Goal: Task Accomplishment & Management: Manage account settings

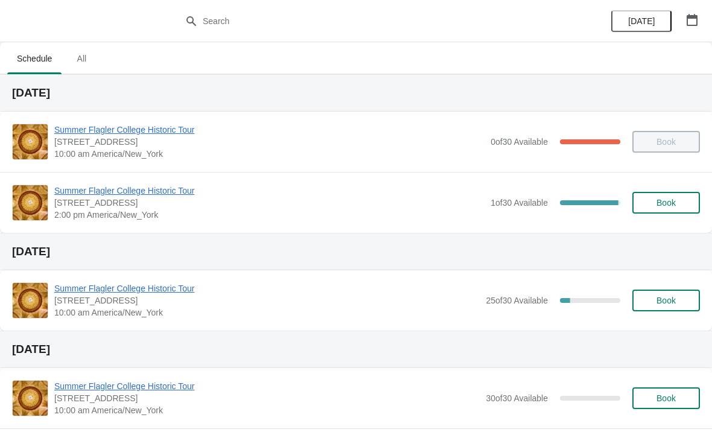
click at [106, 186] on span "Summer Flagler College Historic Tour" at bounding box center [269, 191] width 430 height 12
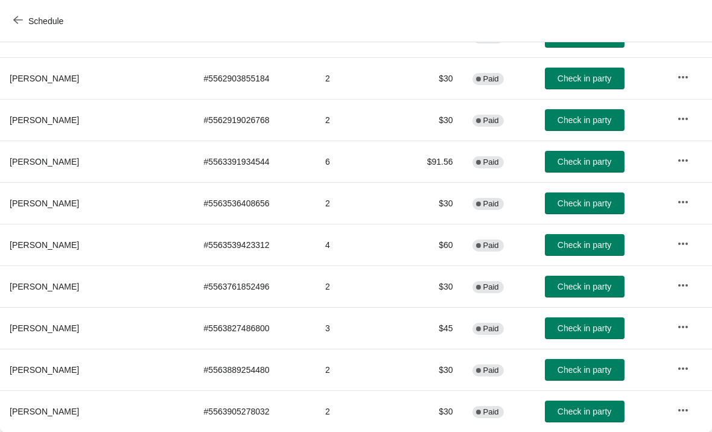
scroll to position [184, 0]
click at [679, 408] on icon "button" at bounding box center [683, 410] width 12 height 12
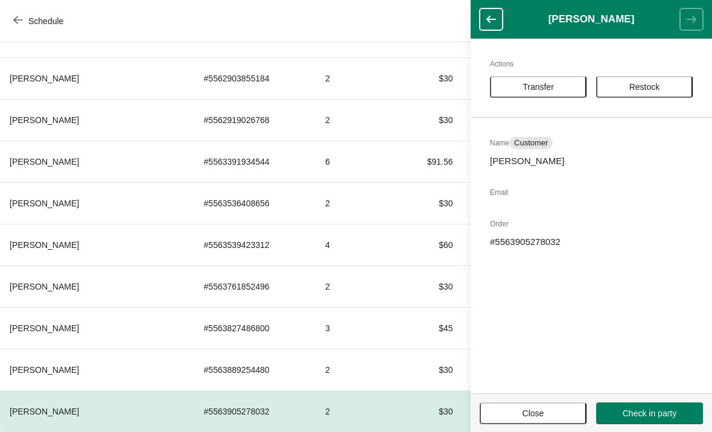
click at [520, 253] on div "Actions Transfer Restock Name Customer Merek Zuccaro Email Order # 5563905278032" at bounding box center [590, 216] width 241 height 355
copy p "5563905278032"
click at [398, 114] on td "$30" at bounding box center [430, 120] width 65 height 42
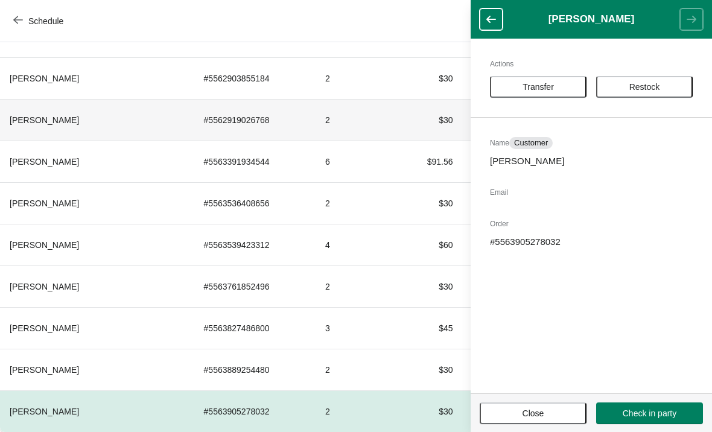
click at [551, 420] on button "Close" at bounding box center [532, 413] width 107 height 22
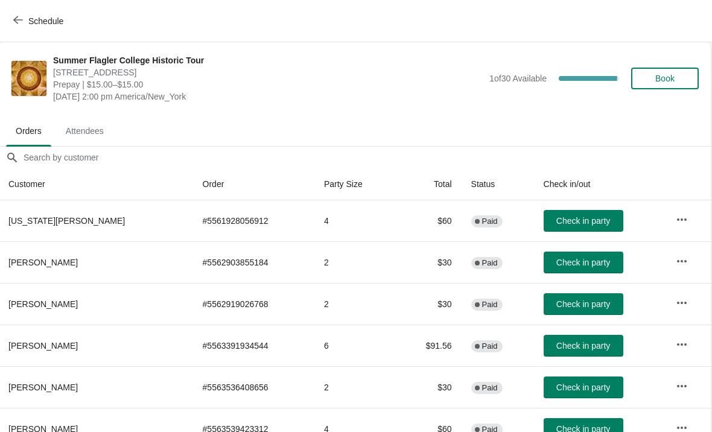
scroll to position [0, 1]
click at [575, 220] on span "Check in party" at bounding box center [584, 221] width 54 height 10
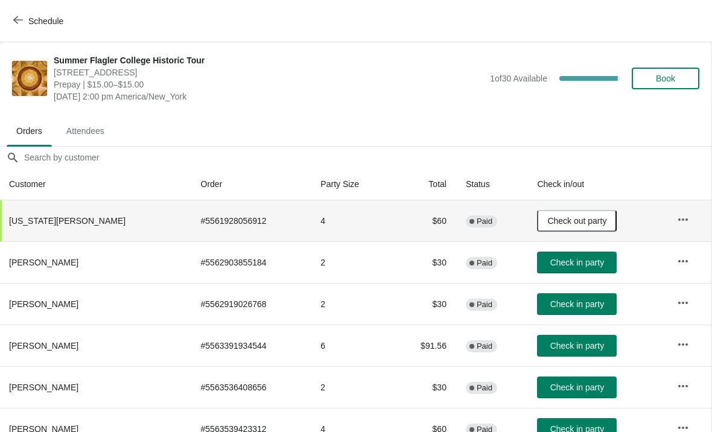
click at [657, 103] on div "Summer Flagler College Historic Tour 74 King Street, St. Augustine, FL, USA Pre…" at bounding box center [355, 78] width 712 height 72
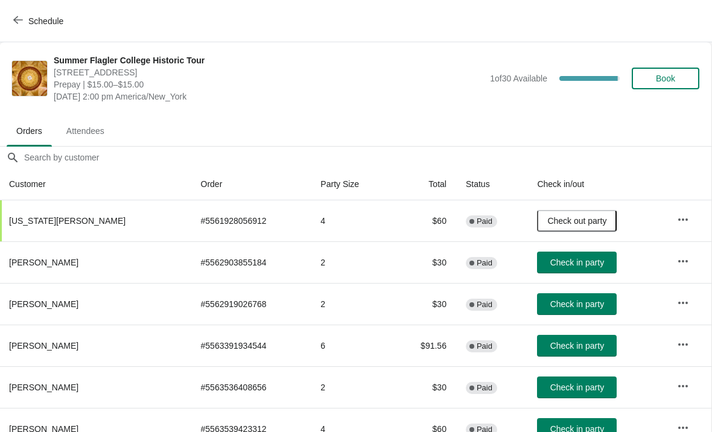
click at [672, 88] on button "Book" at bounding box center [665, 79] width 68 height 22
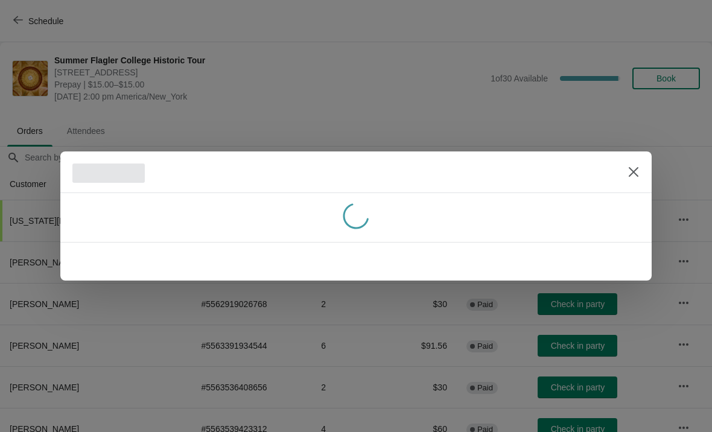
scroll to position [0, 0]
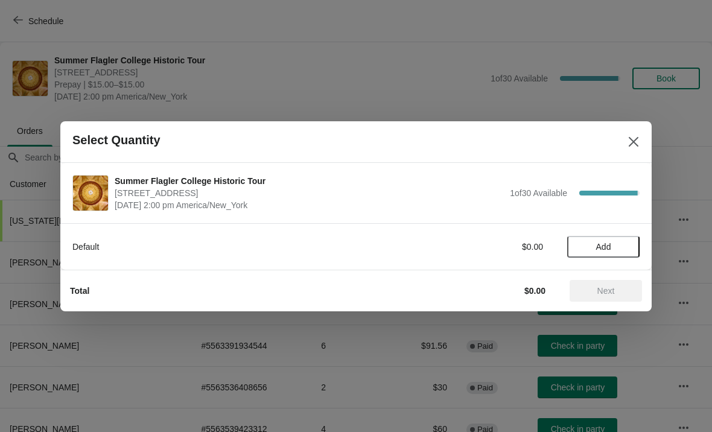
click at [594, 247] on span "Add" at bounding box center [603, 247] width 51 height 10
click at [624, 244] on icon at bounding box center [624, 246] width 13 height 13
click at [606, 282] on button "Next" at bounding box center [605, 291] width 72 height 22
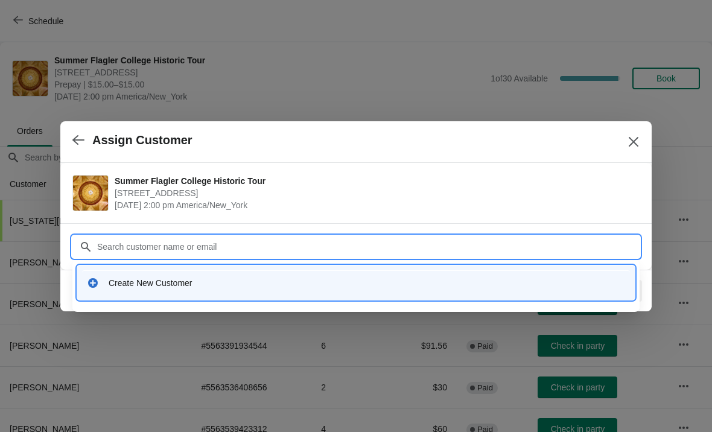
click at [189, 292] on div "Create New Customer" at bounding box center [356, 282] width 548 height 25
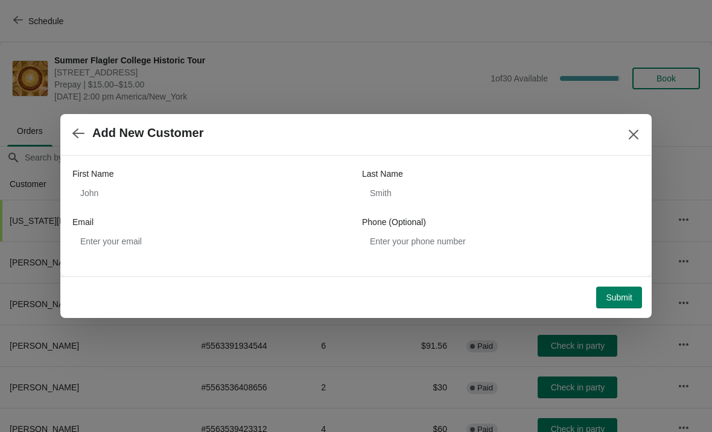
click at [102, 213] on div "First Name Last Name Email Phone (Optional)" at bounding box center [355, 210] width 567 height 84
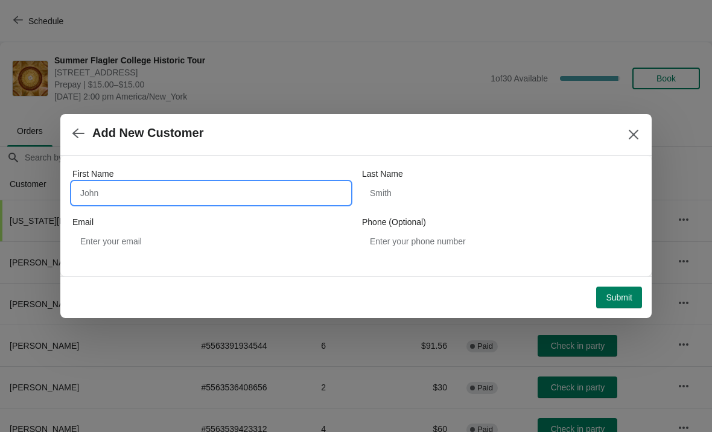
click at [101, 187] on input "First Name" at bounding box center [210, 193] width 277 height 22
type input "Chris"
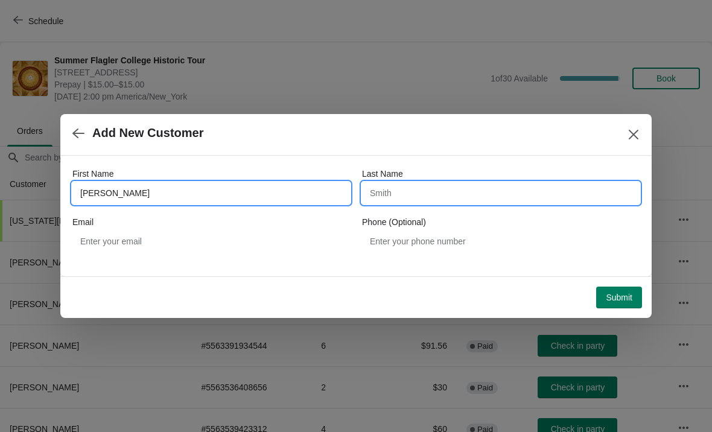
click at [394, 192] on input "Last Name" at bounding box center [500, 193] width 277 height 22
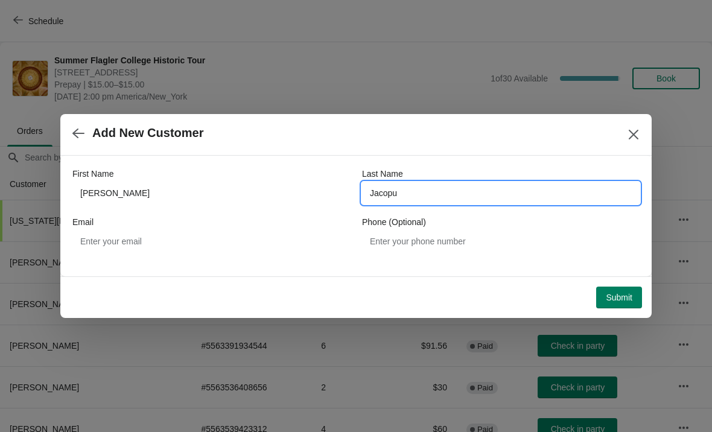
type input "Jacopus"
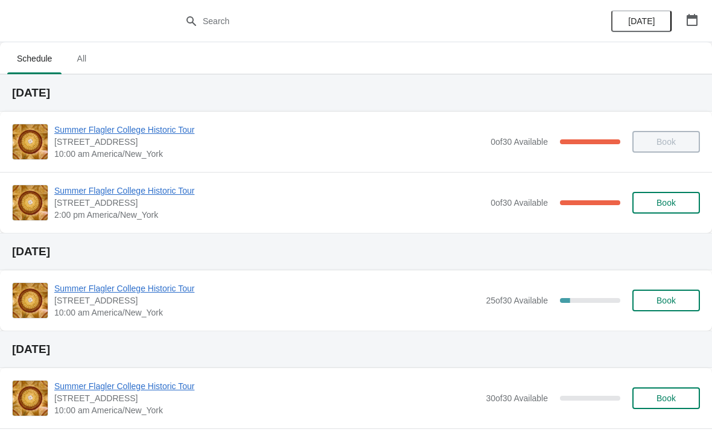
click at [103, 186] on span "Summer Flagler College Historic Tour" at bounding box center [269, 191] width 430 height 12
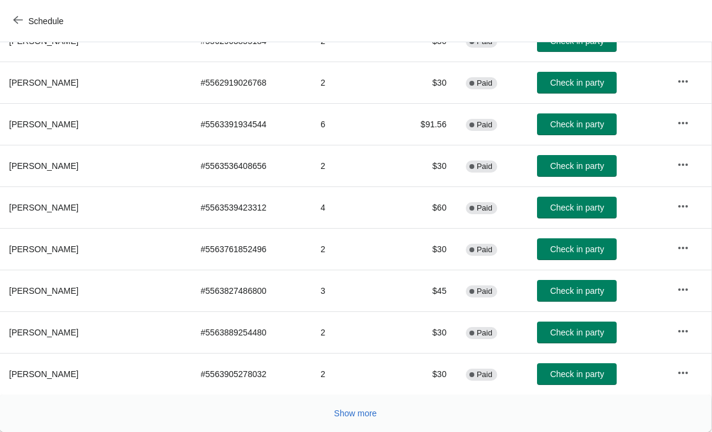
scroll to position [221, 1]
click at [356, 403] on button "Show more" at bounding box center [355, 413] width 52 height 22
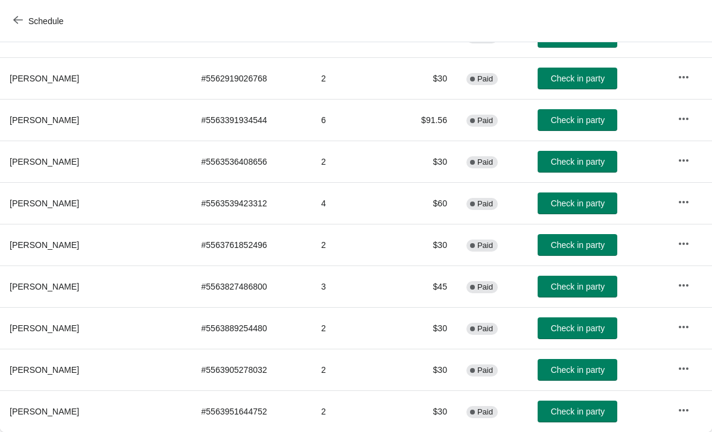
scroll to position [226, 0]
click at [551, 329] on span "Check in party" at bounding box center [578, 328] width 54 height 10
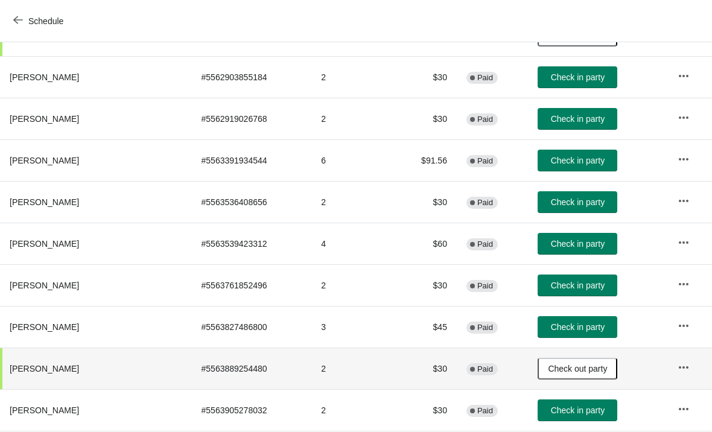
scroll to position [187, 0]
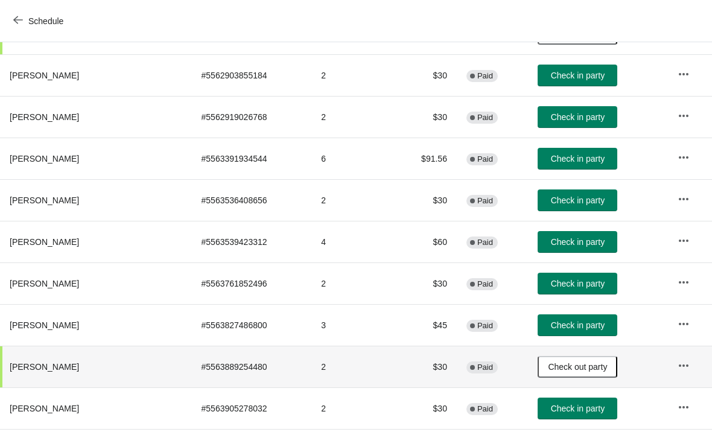
click at [570, 113] on span "Check in party" at bounding box center [578, 117] width 54 height 10
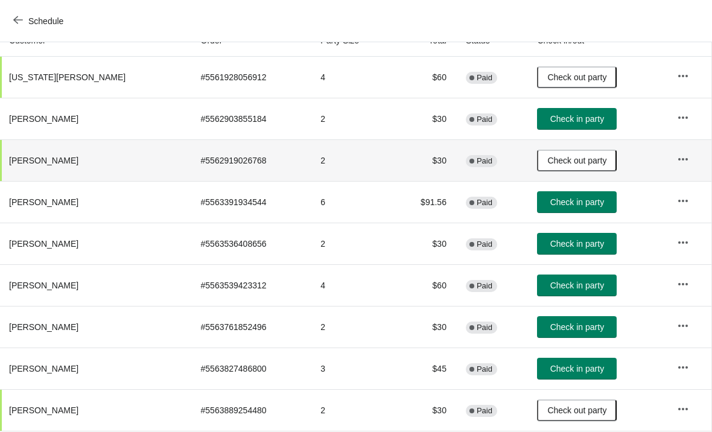
scroll to position [137, 1]
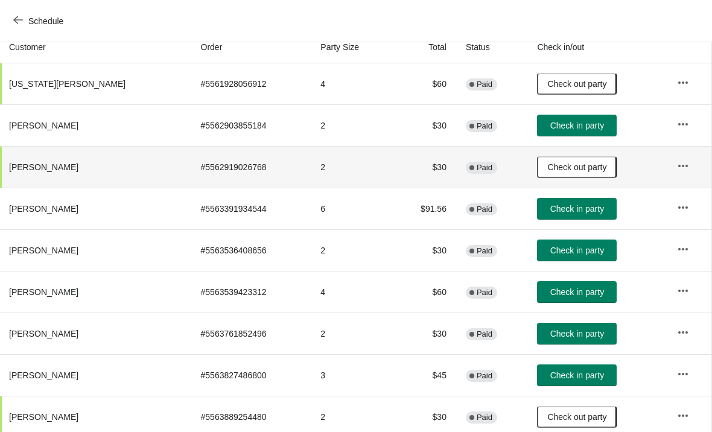
click at [569, 128] on span "Check in party" at bounding box center [577, 126] width 54 height 10
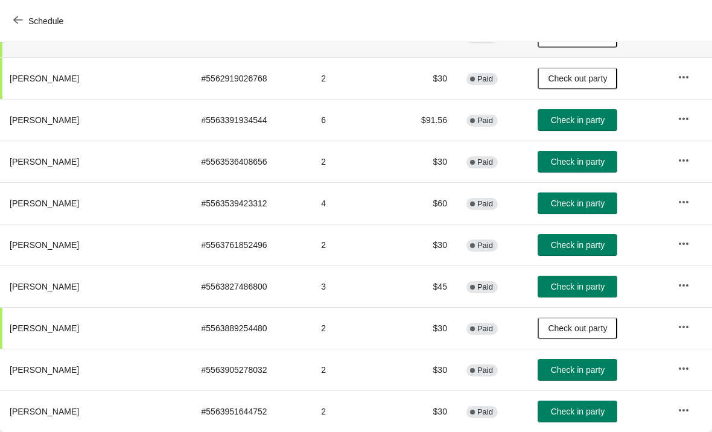
scroll to position [226, 0]
click at [573, 251] on button "Check in party" at bounding box center [577, 245] width 80 height 22
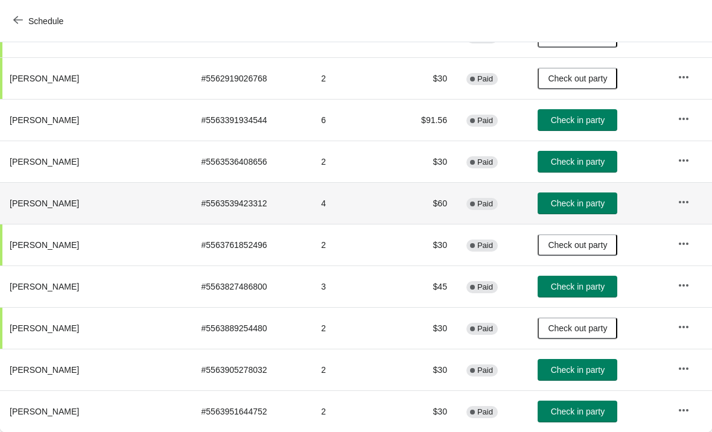
click at [393, 195] on td "$60" at bounding box center [425, 203] width 64 height 42
click at [571, 115] on span "Check in party" at bounding box center [578, 120] width 54 height 10
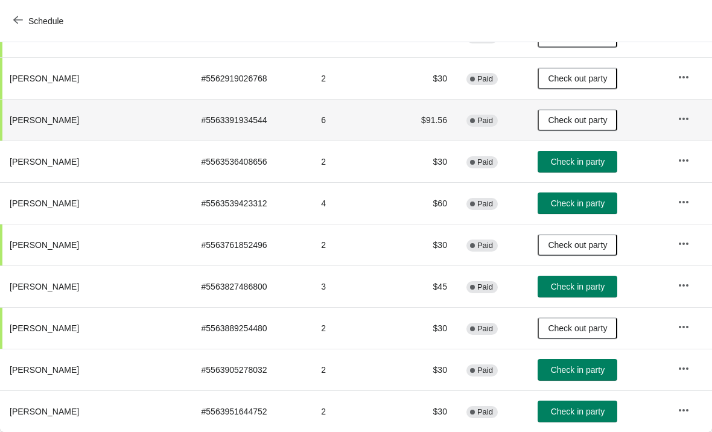
click at [569, 204] on span "Check in party" at bounding box center [578, 203] width 54 height 10
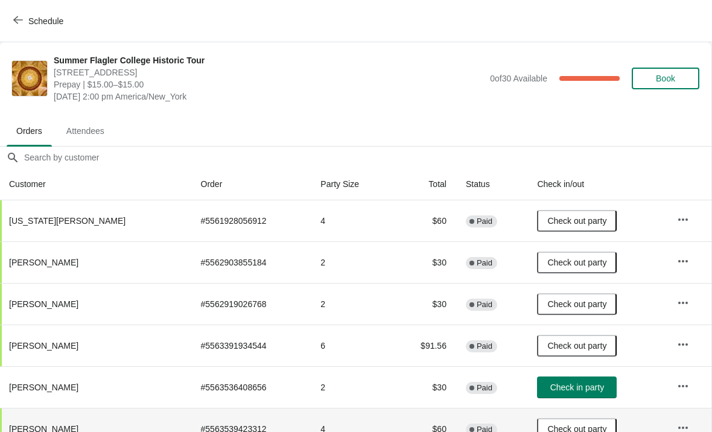
scroll to position [0, 1]
click at [683, 87] on button "Book" at bounding box center [665, 79] width 68 height 22
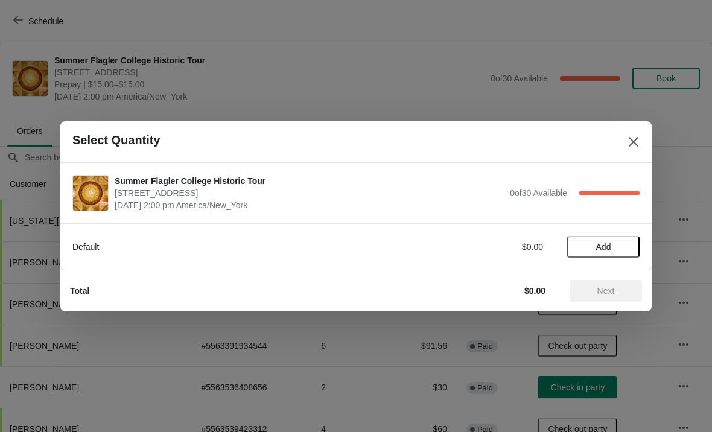
click at [603, 256] on button "Add" at bounding box center [603, 247] width 72 height 22
click at [632, 259] on div "Default $15.00 1" at bounding box center [355, 246] width 591 height 46
click at [621, 245] on icon at bounding box center [624, 246] width 13 height 13
click at [611, 294] on span "Next" at bounding box center [605, 291] width 17 height 10
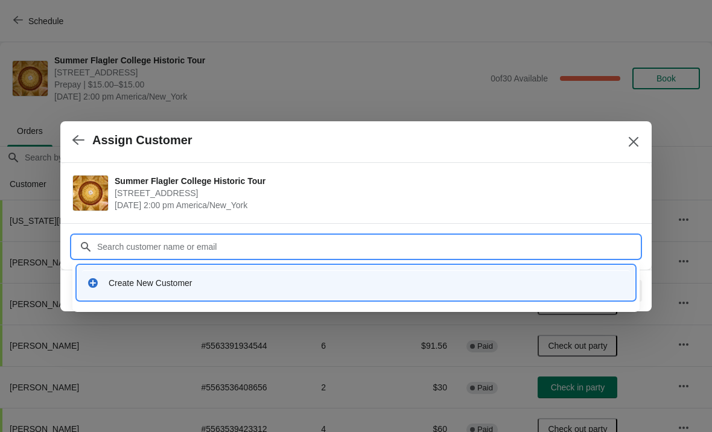
click at [182, 283] on div "Create New Customer" at bounding box center [367, 283] width 516 height 12
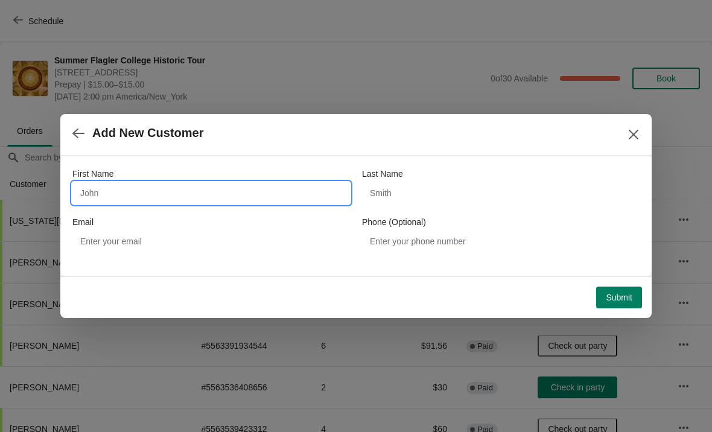
click at [184, 183] on input "First Name" at bounding box center [210, 193] width 277 height 22
type input "Alex"
click at [491, 177] on div "Last Name" at bounding box center [500, 174] width 277 height 12
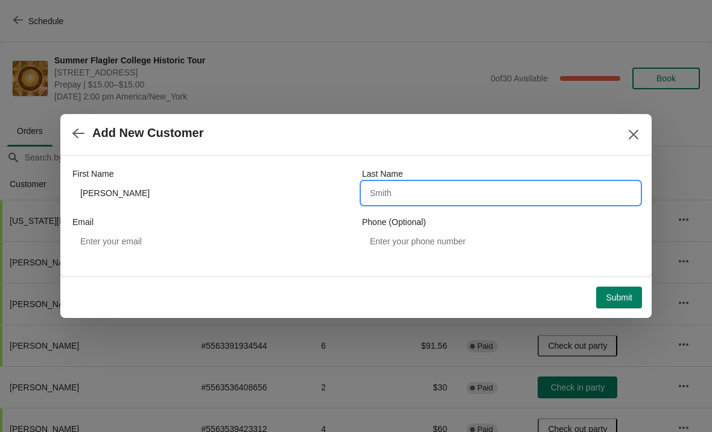
click at [479, 195] on input "Last Name" at bounding box center [500, 193] width 277 height 22
type input "Harned"
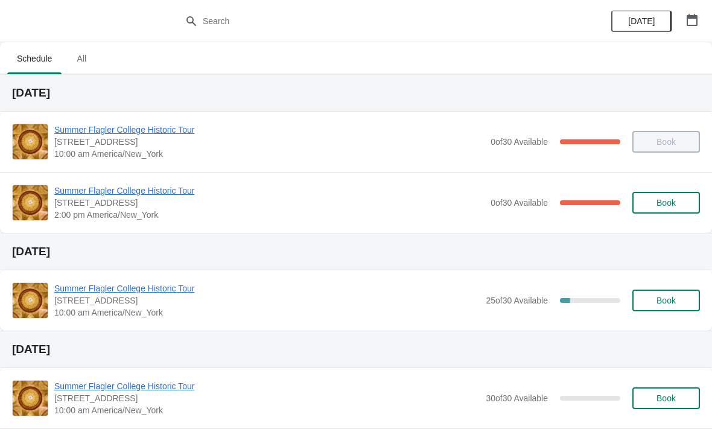
click at [157, 204] on span "[STREET_ADDRESS]" at bounding box center [269, 203] width 430 height 12
click at [179, 195] on span "Summer Flagler College Historic Tour" at bounding box center [269, 191] width 430 height 12
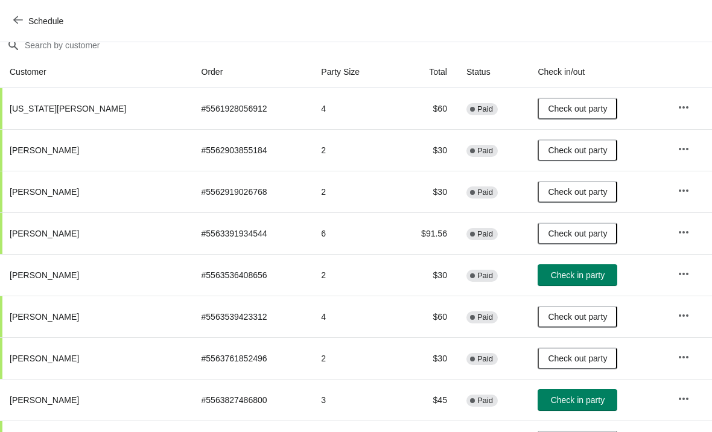
scroll to position [113, 0]
click at [560, 285] on button "Check in party" at bounding box center [577, 275] width 80 height 22
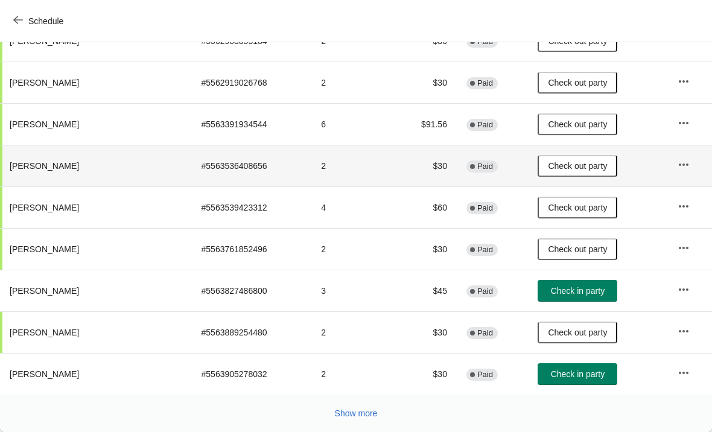
scroll to position [221, 0]
click at [362, 413] on span "Show more" at bounding box center [356, 413] width 43 height 10
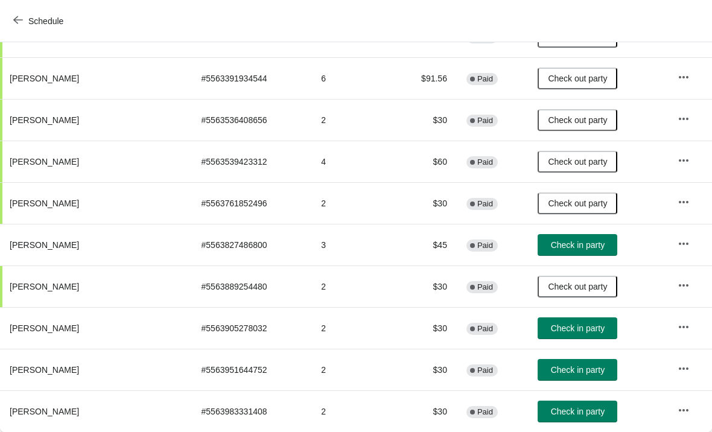
scroll to position [267, 0]
click at [563, 411] on span "Check in party" at bounding box center [578, 412] width 54 height 10
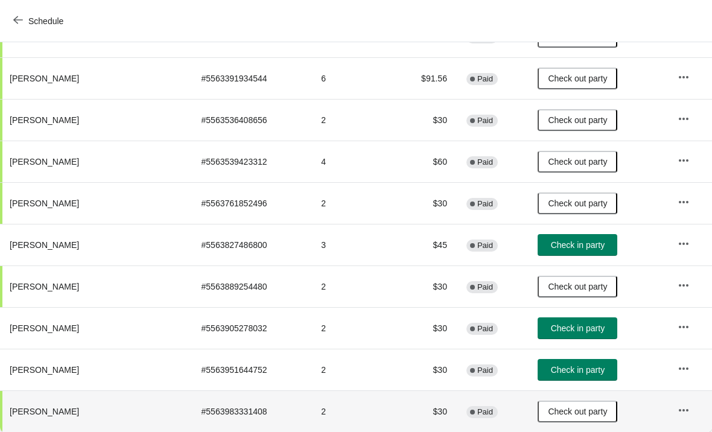
click at [551, 372] on span "Check in party" at bounding box center [578, 370] width 54 height 10
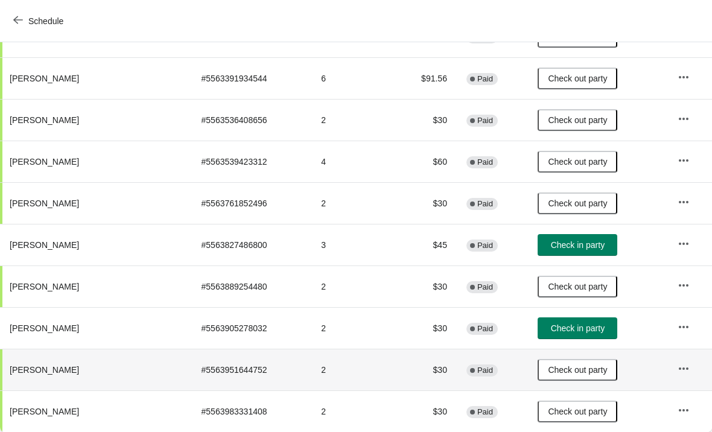
click at [557, 376] on button "Check out party" at bounding box center [577, 370] width 80 height 22
click at [542, 295] on button "Check out party" at bounding box center [577, 287] width 80 height 22
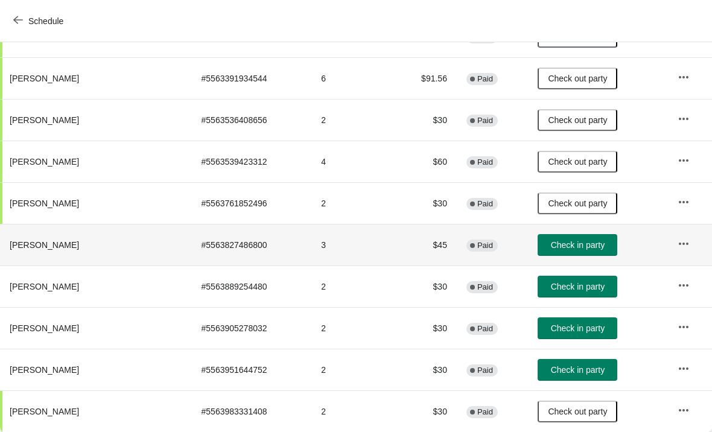
click at [558, 244] on span "Check in party" at bounding box center [578, 245] width 54 height 10
click at [557, 242] on span "Check out party" at bounding box center [577, 245] width 59 height 10
click at [551, 289] on span "Check in party" at bounding box center [578, 287] width 54 height 10
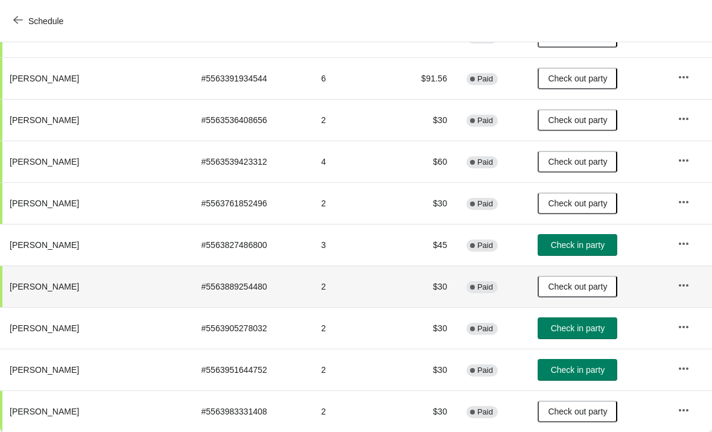
click at [566, 245] on span "Check in party" at bounding box center [578, 245] width 54 height 10
